Goal: Check status: Check status

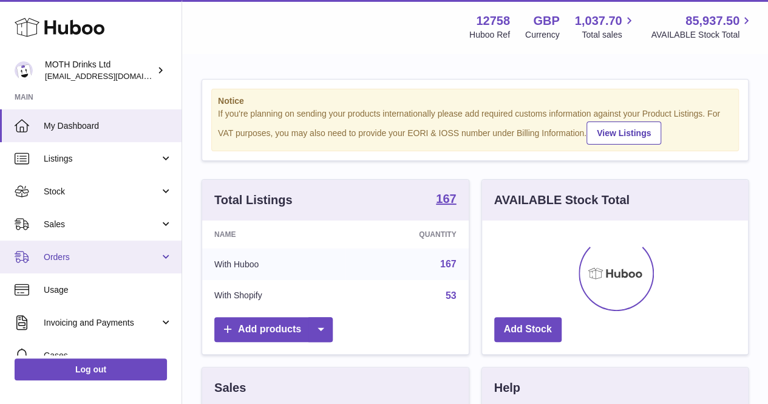
scroll to position [190, 266]
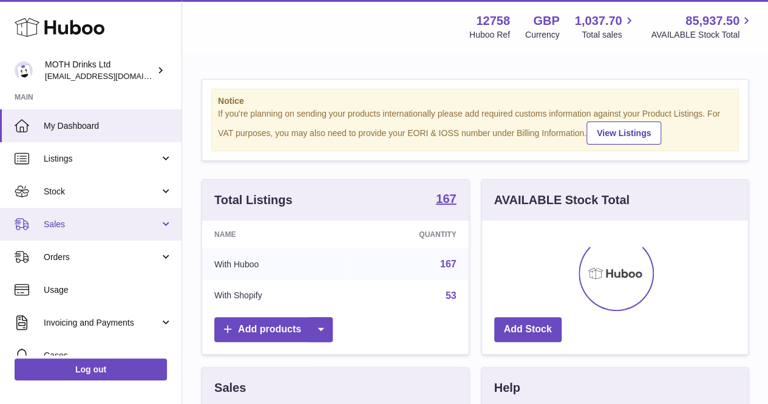
click at [59, 224] on span "Sales" at bounding box center [102, 225] width 116 height 12
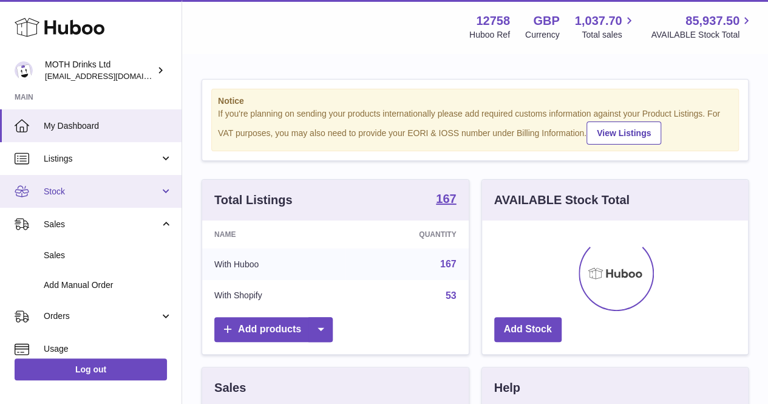
click at [58, 200] on link "Stock" at bounding box center [91, 191] width 182 height 33
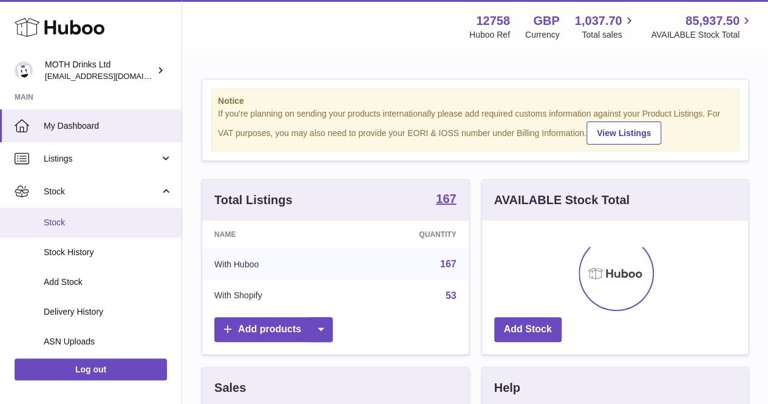
click at [67, 217] on span "Stock" at bounding box center [108, 223] width 129 height 12
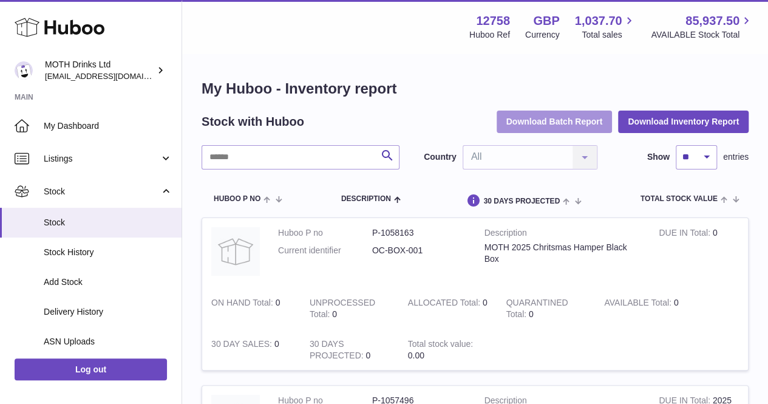
click at [578, 125] on button "Download Batch Report" at bounding box center [555, 122] width 116 height 22
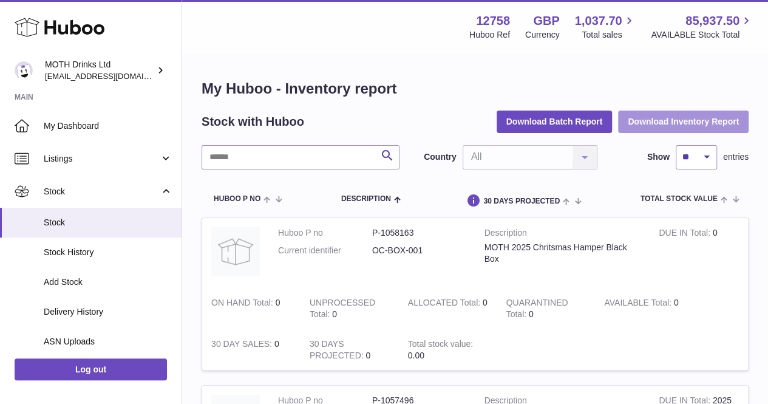
click at [663, 129] on button "Download Inventory Report" at bounding box center [683, 122] width 131 height 22
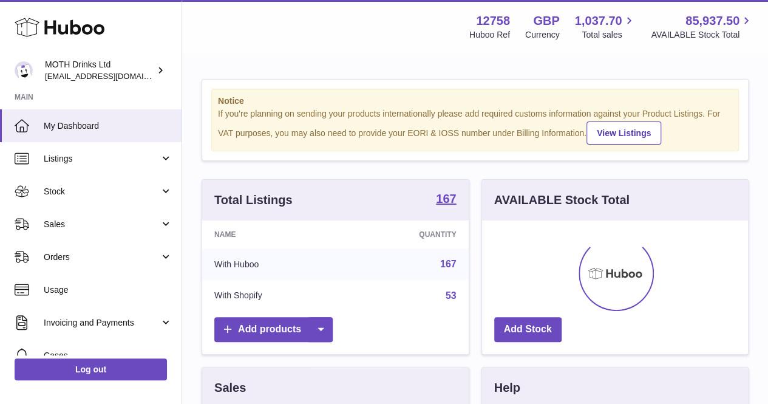
scroll to position [190, 266]
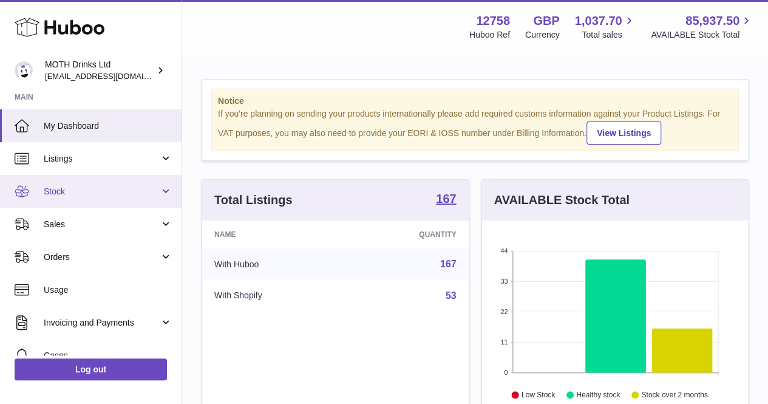
click at [144, 192] on span "Stock" at bounding box center [102, 192] width 116 height 12
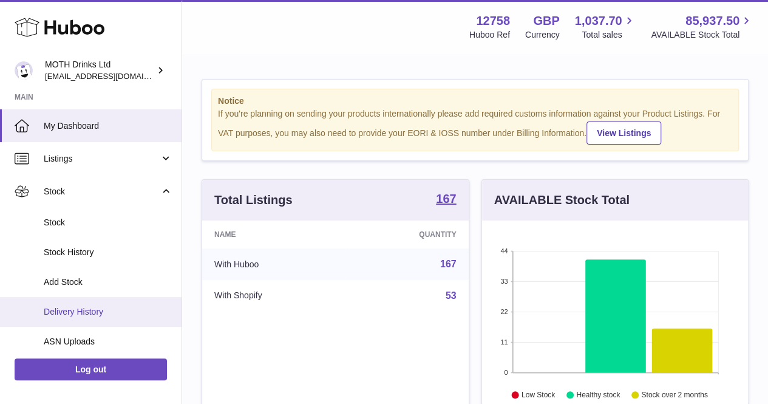
click at [97, 317] on link "Delivery History" at bounding box center [91, 312] width 182 height 30
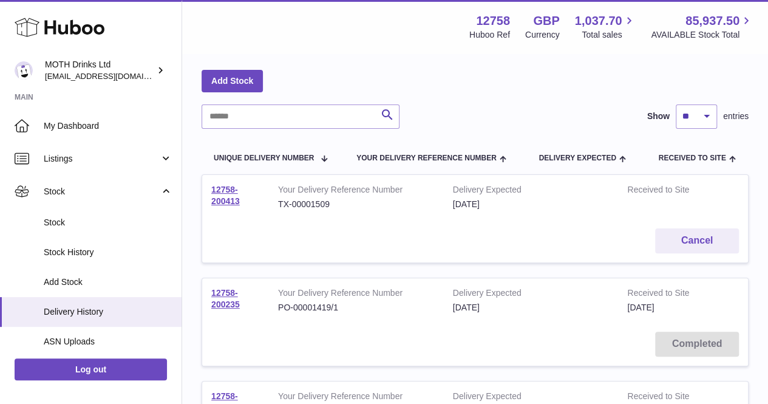
scroll to position [47, 0]
click at [228, 196] on link "12758-200413" at bounding box center [225, 194] width 29 height 21
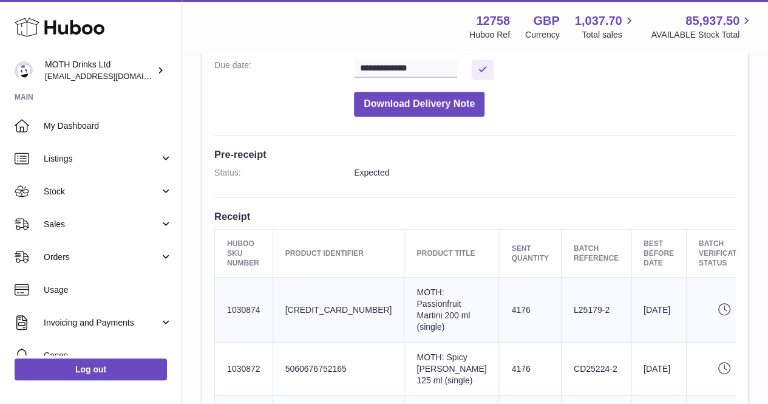
scroll to position [243, 0]
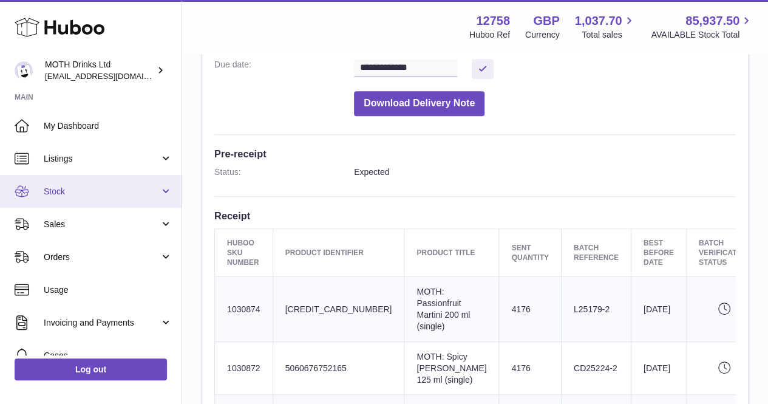
click at [122, 194] on span "Stock" at bounding box center [102, 192] width 116 height 12
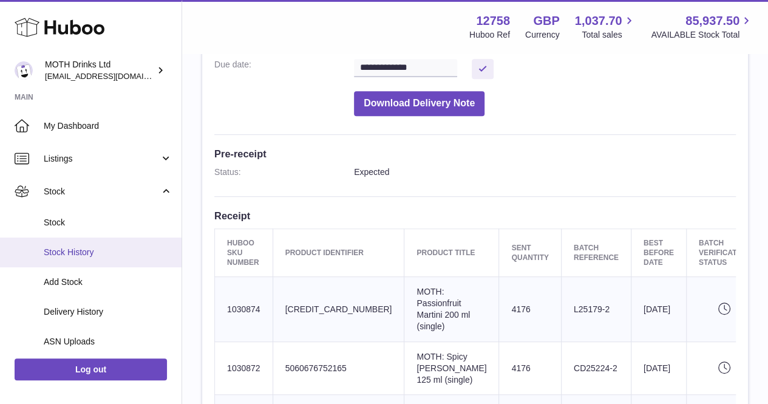
click at [100, 251] on span "Stock History" at bounding box center [108, 253] width 129 height 12
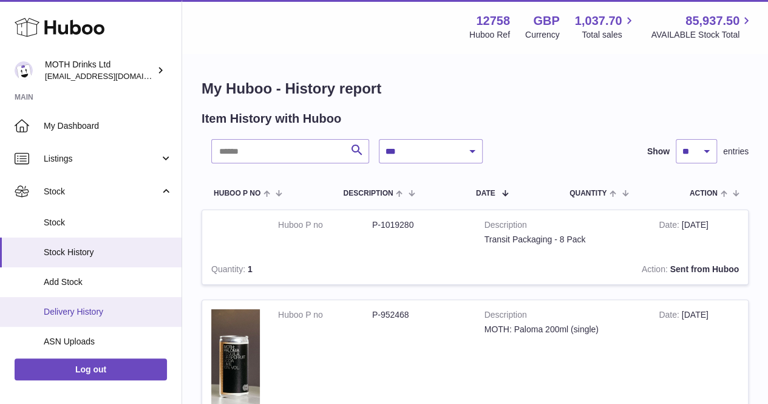
click at [69, 312] on span "Delivery History" at bounding box center [108, 312] width 129 height 12
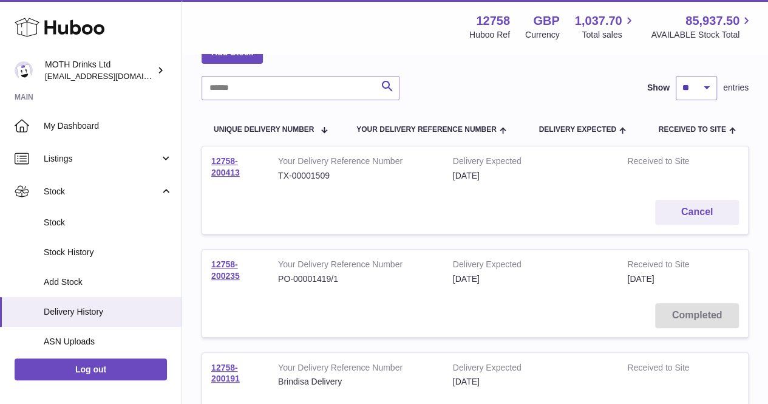
scroll to position [77, 0]
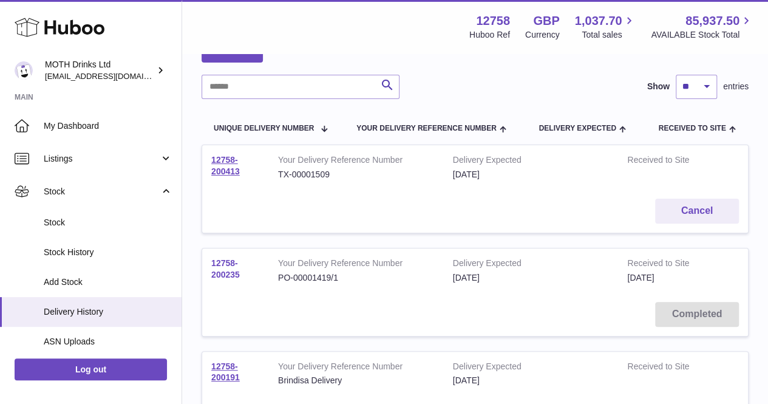
click at [230, 275] on link "12758-200235" at bounding box center [225, 268] width 29 height 21
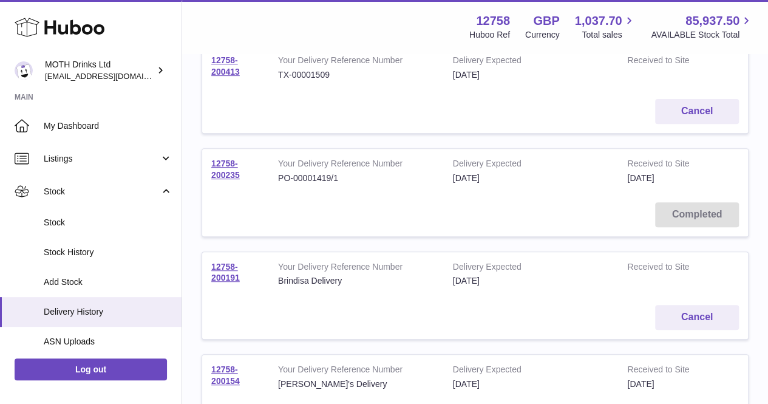
scroll to position [177, 0]
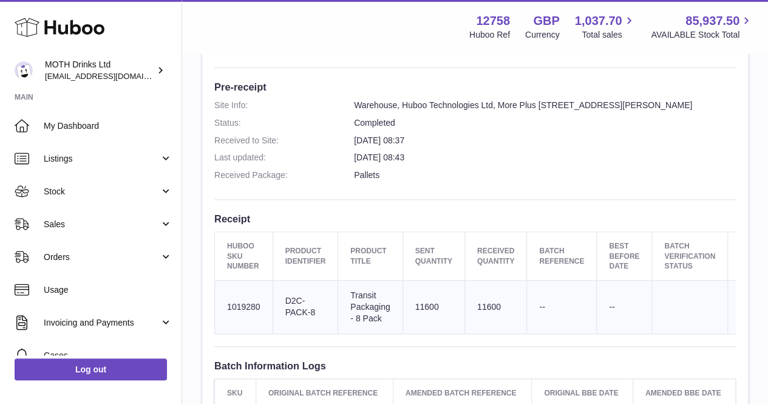
scroll to position [304, 0]
